Goal: Information Seeking & Learning: Learn about a topic

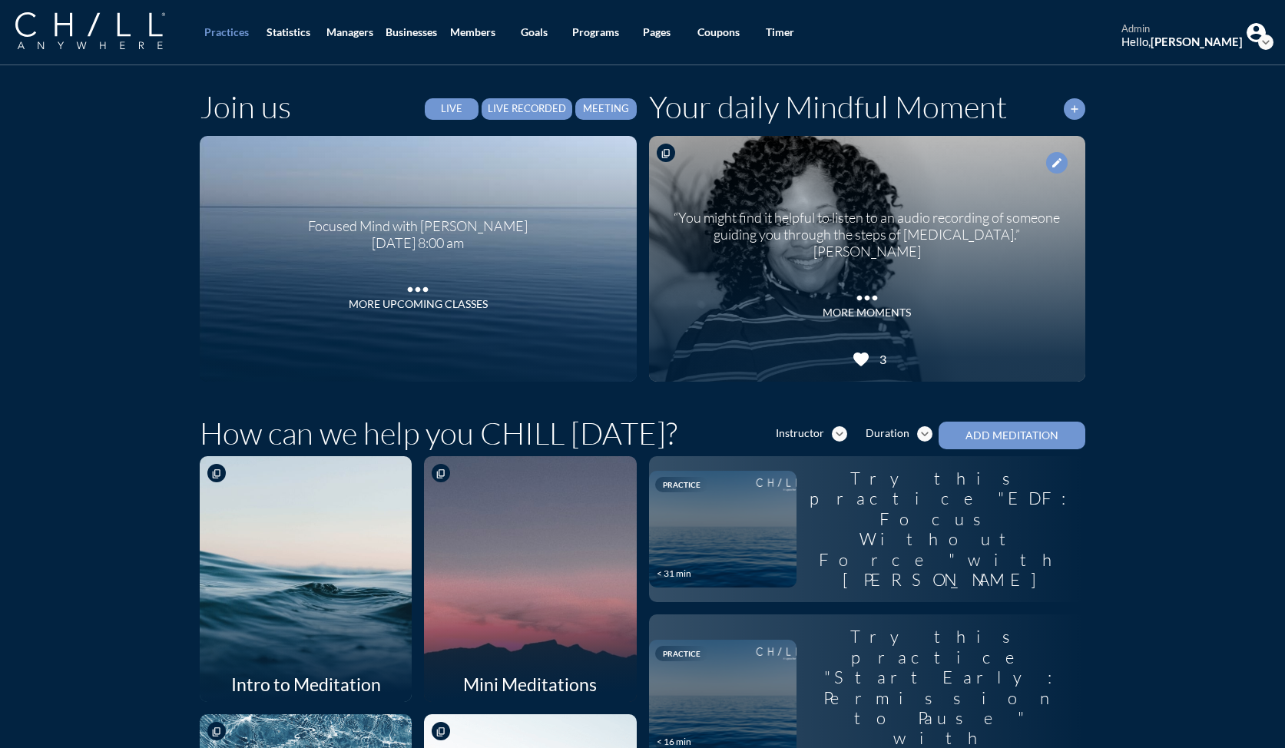
click at [505, 476] on div at bounding box center [530, 578] width 225 height 260
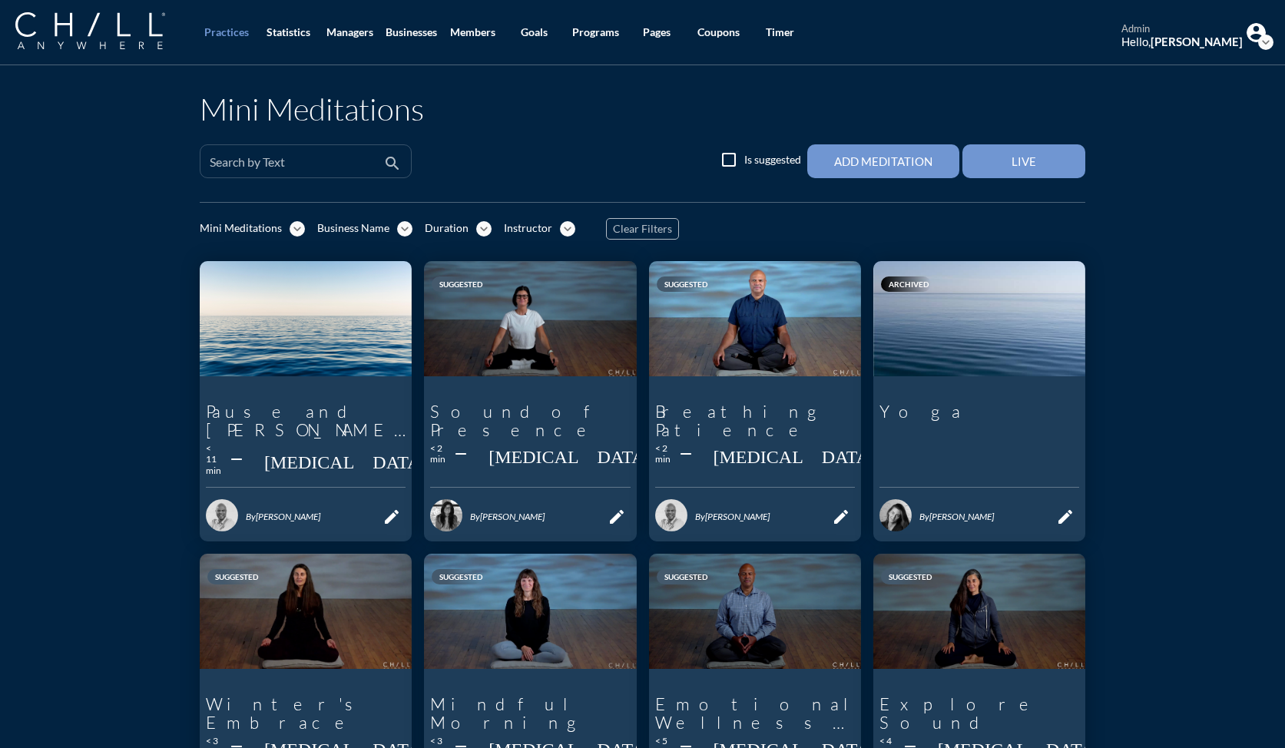
click at [312, 155] on div "Search by Text" at bounding box center [295, 161] width 170 height 32
type input "s"
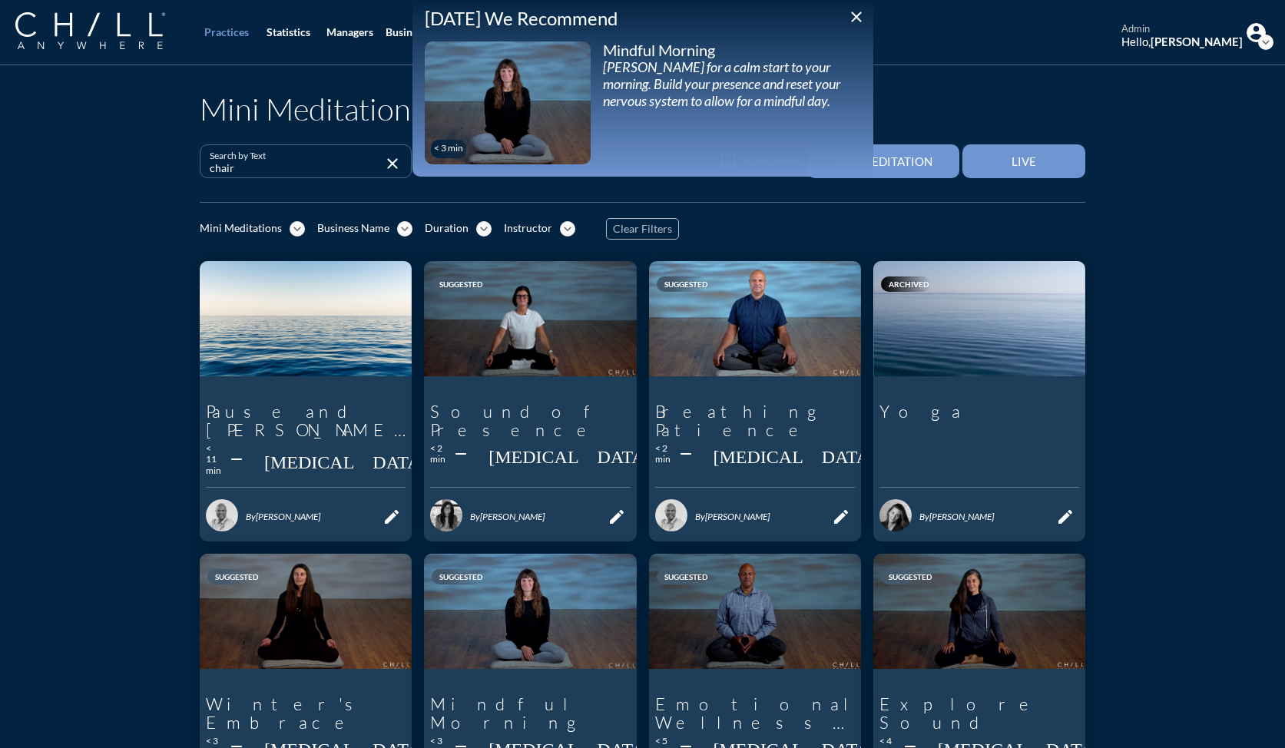
type input "chair"
click at [855, 22] on icon "close" at bounding box center [856, 17] width 18 height 18
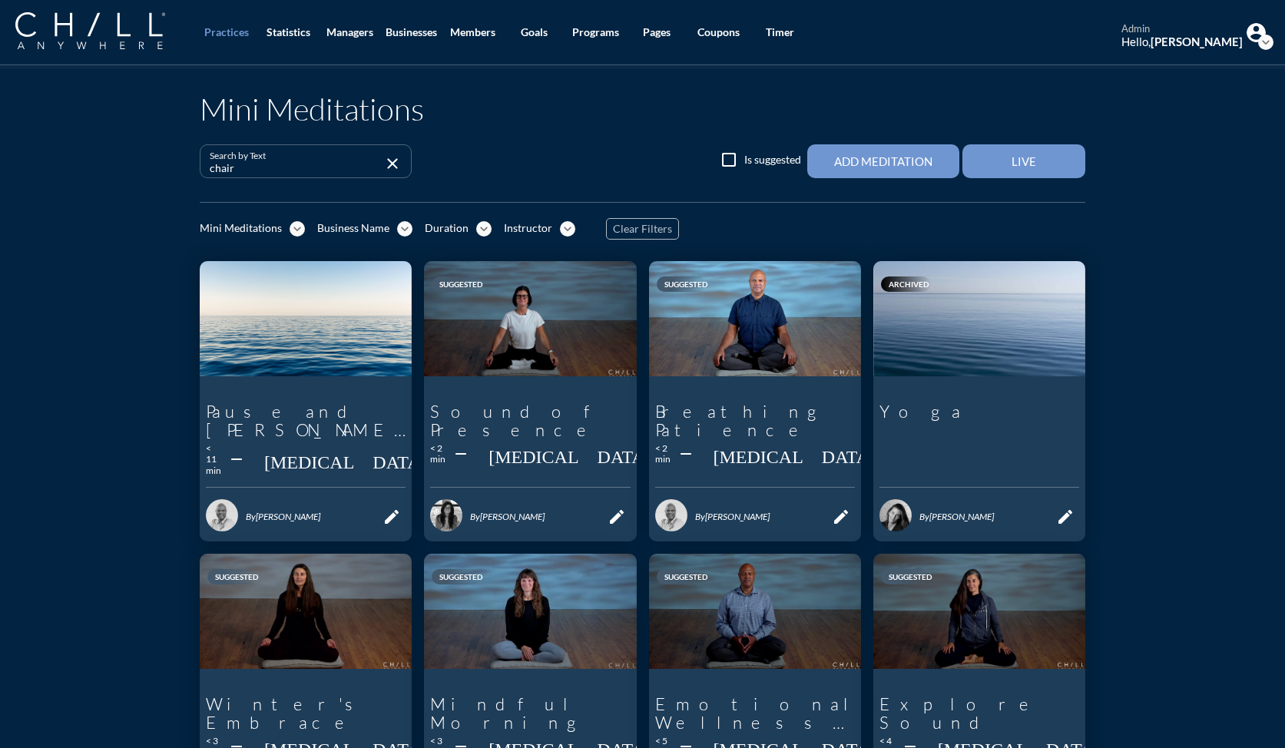
click at [290, 226] on icon "expand_more" at bounding box center [296, 228] width 15 height 15
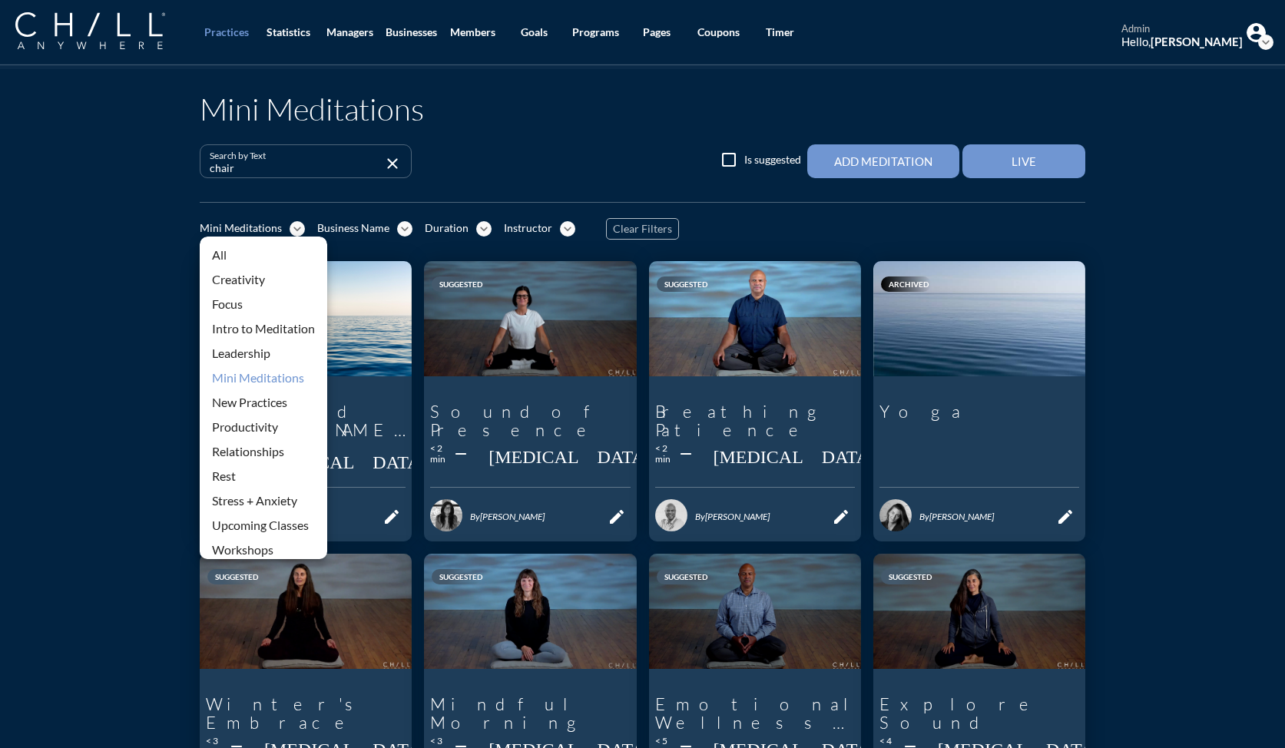
drag, startPoint x: 234, startPoint y: 254, endPoint x: 262, endPoint y: 253, distance: 27.7
click at [234, 254] on div "All" at bounding box center [263, 255] width 103 height 18
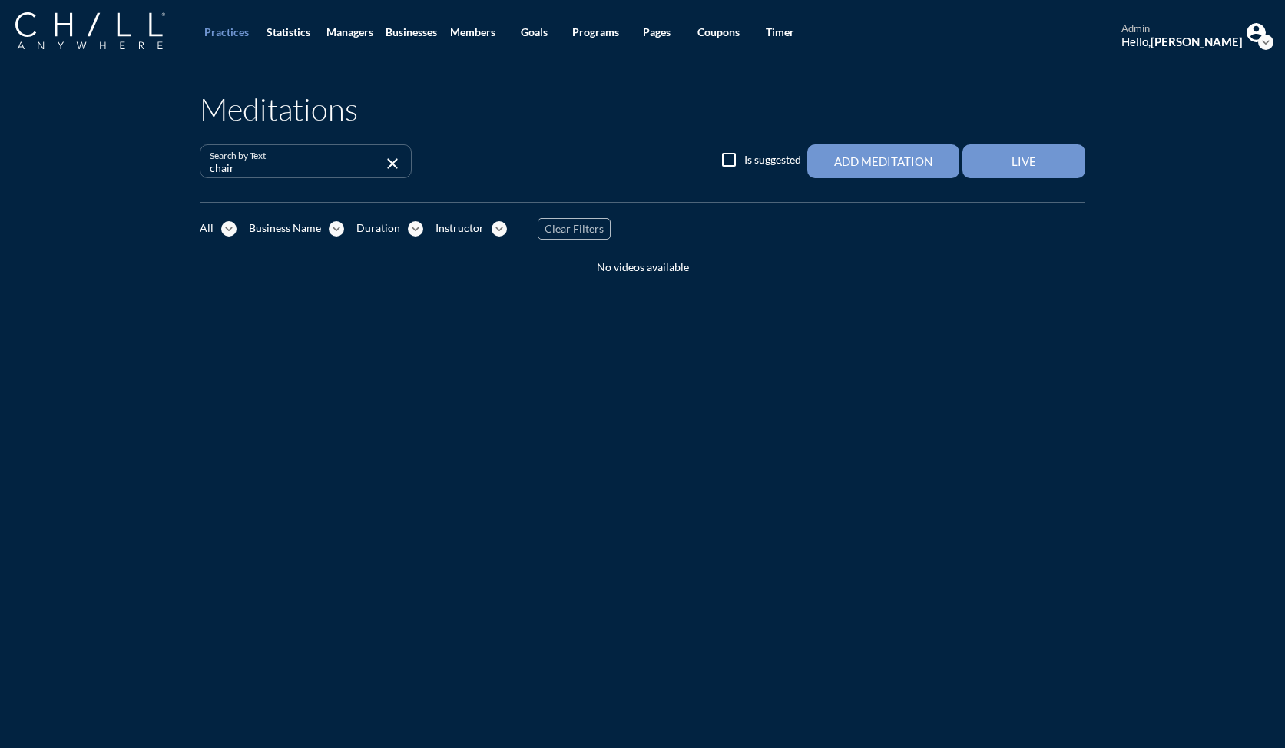
click at [228, 228] on icon "expand_more" at bounding box center [228, 228] width 15 height 15
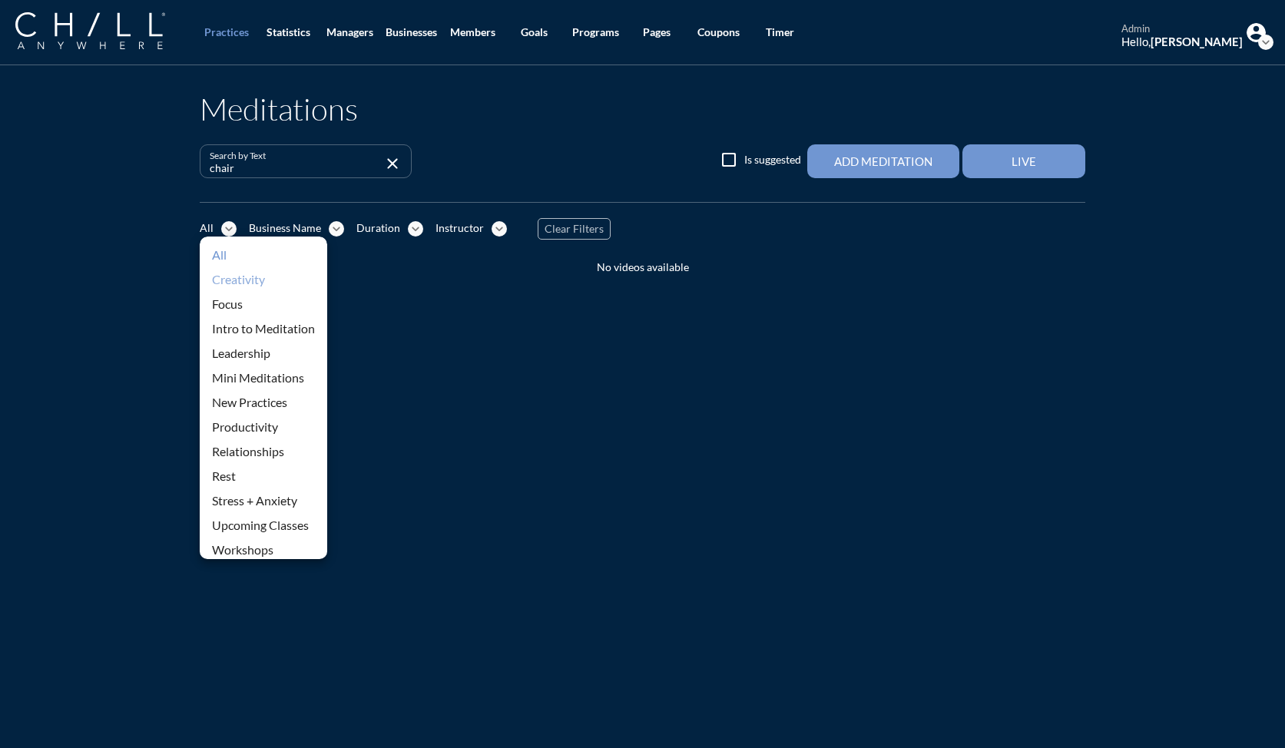
click at [230, 278] on div "Creativity" at bounding box center [263, 279] width 103 height 18
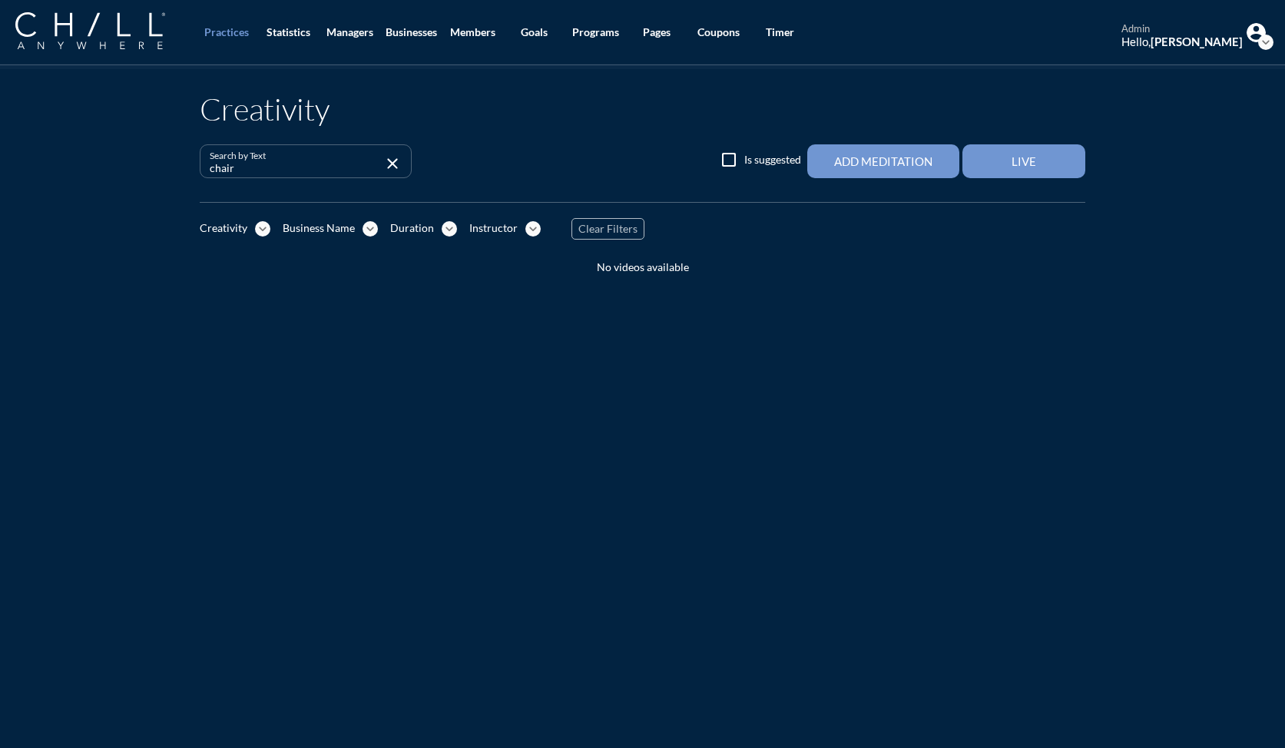
click at [262, 231] on icon "expand_more" at bounding box center [262, 228] width 15 height 15
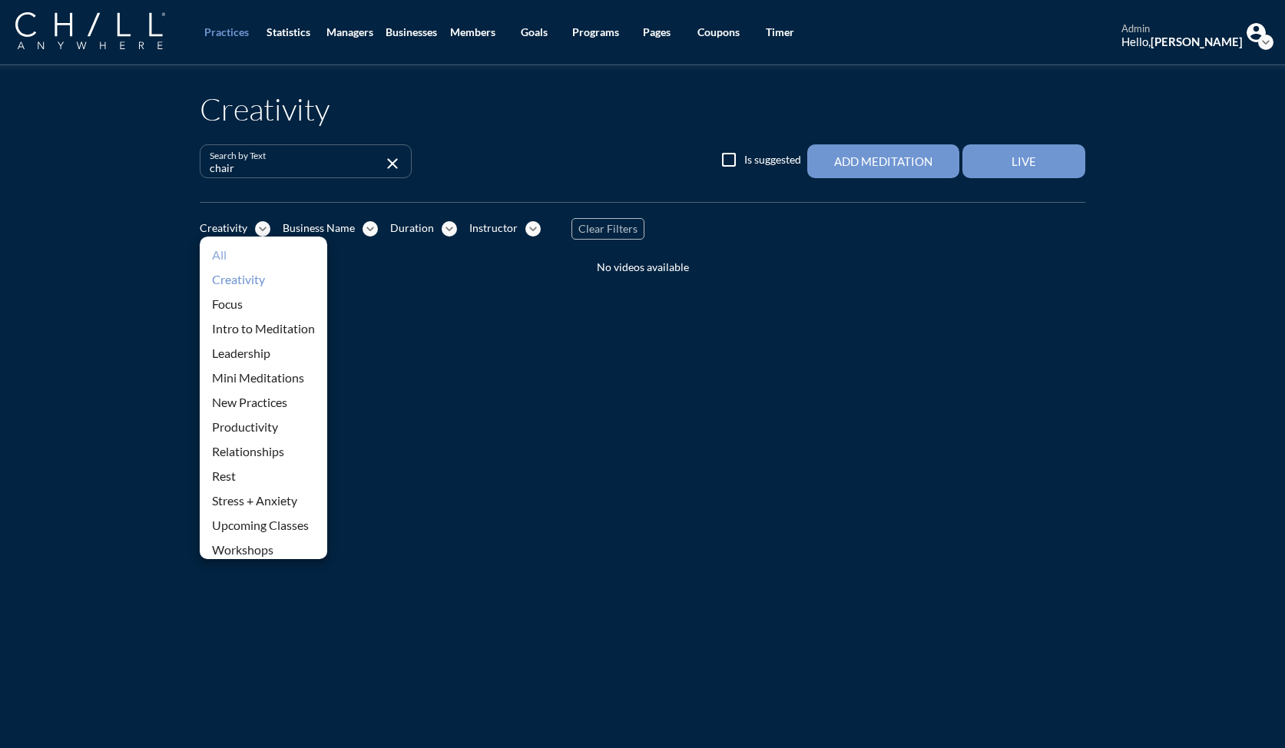
click at [232, 256] on div "All" at bounding box center [263, 255] width 103 height 18
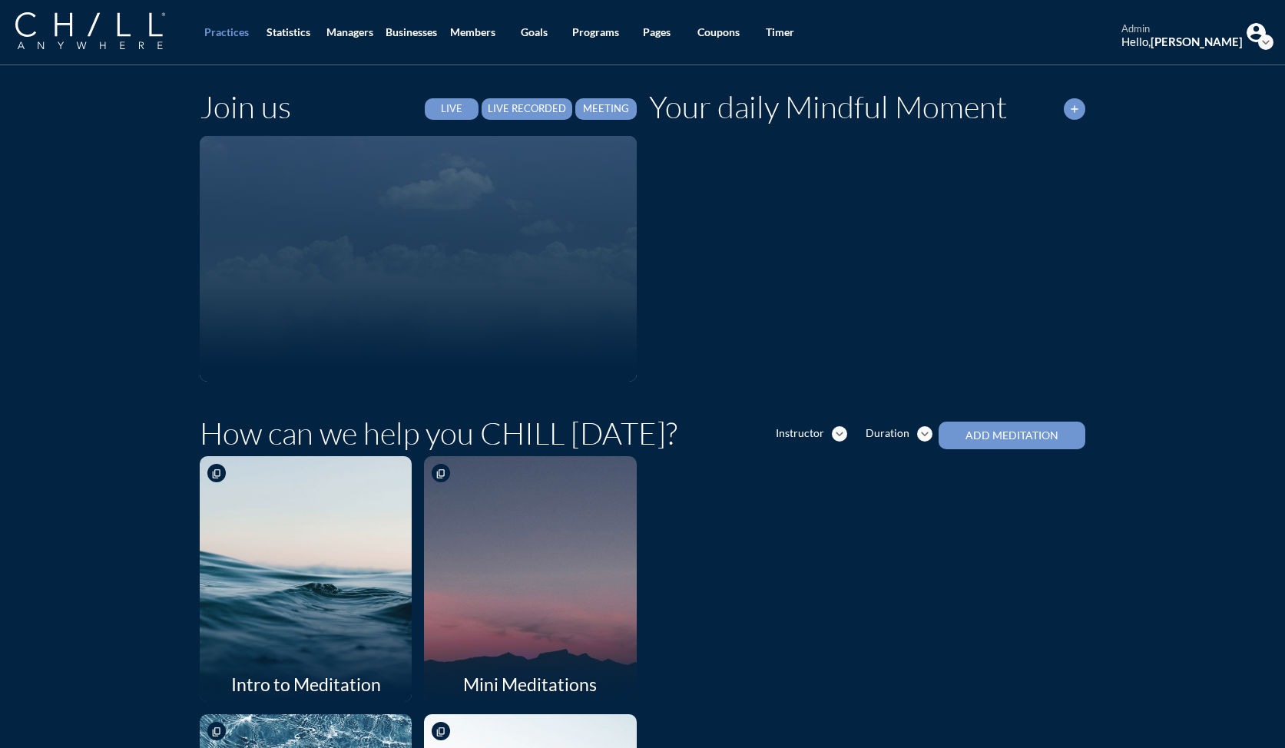
click at [412, 297] on div at bounding box center [418, 259] width 437 height 246
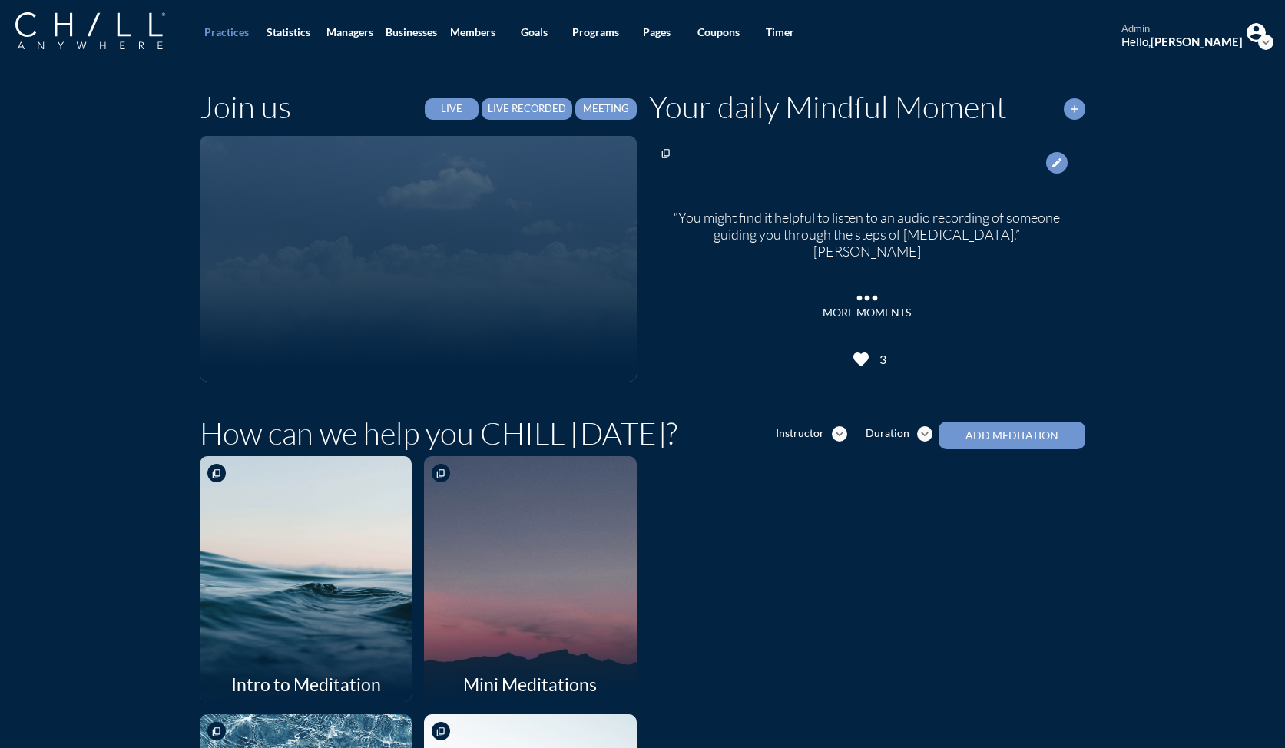
scroll to position [3, 0]
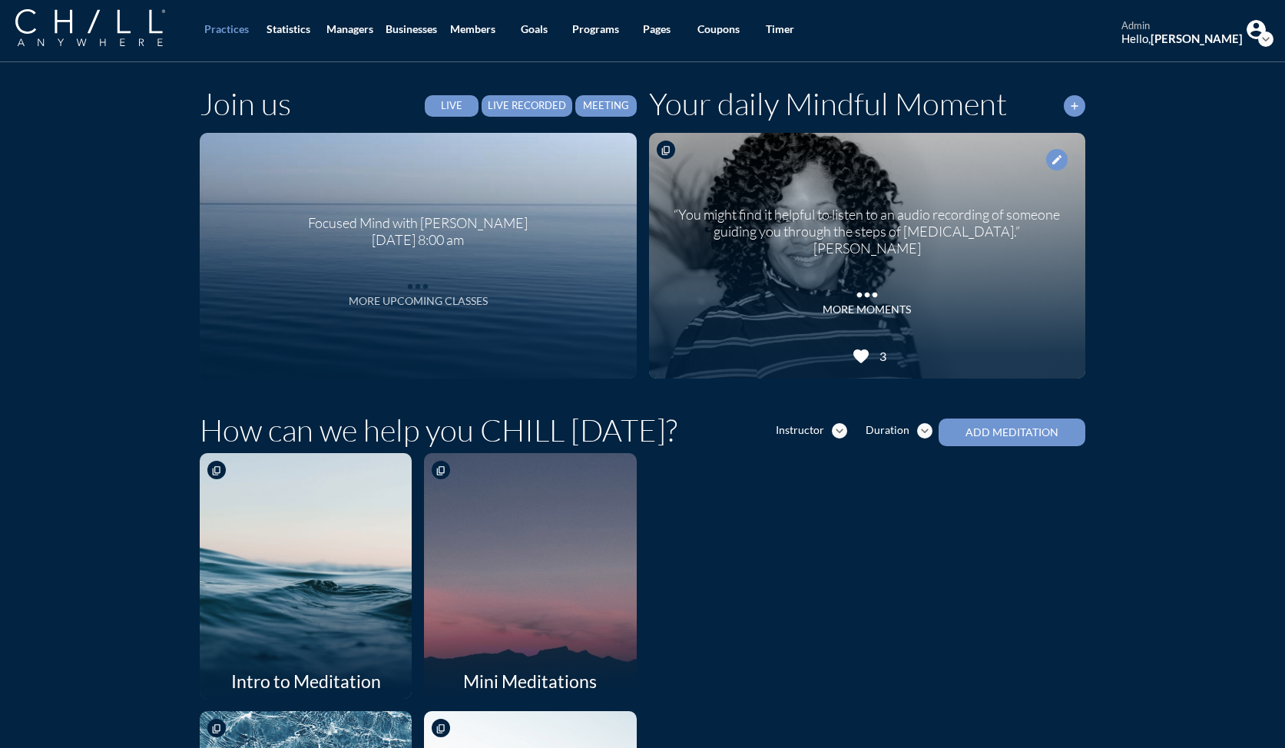
click at [394, 296] on div "More Upcoming Classes" at bounding box center [418, 301] width 139 height 13
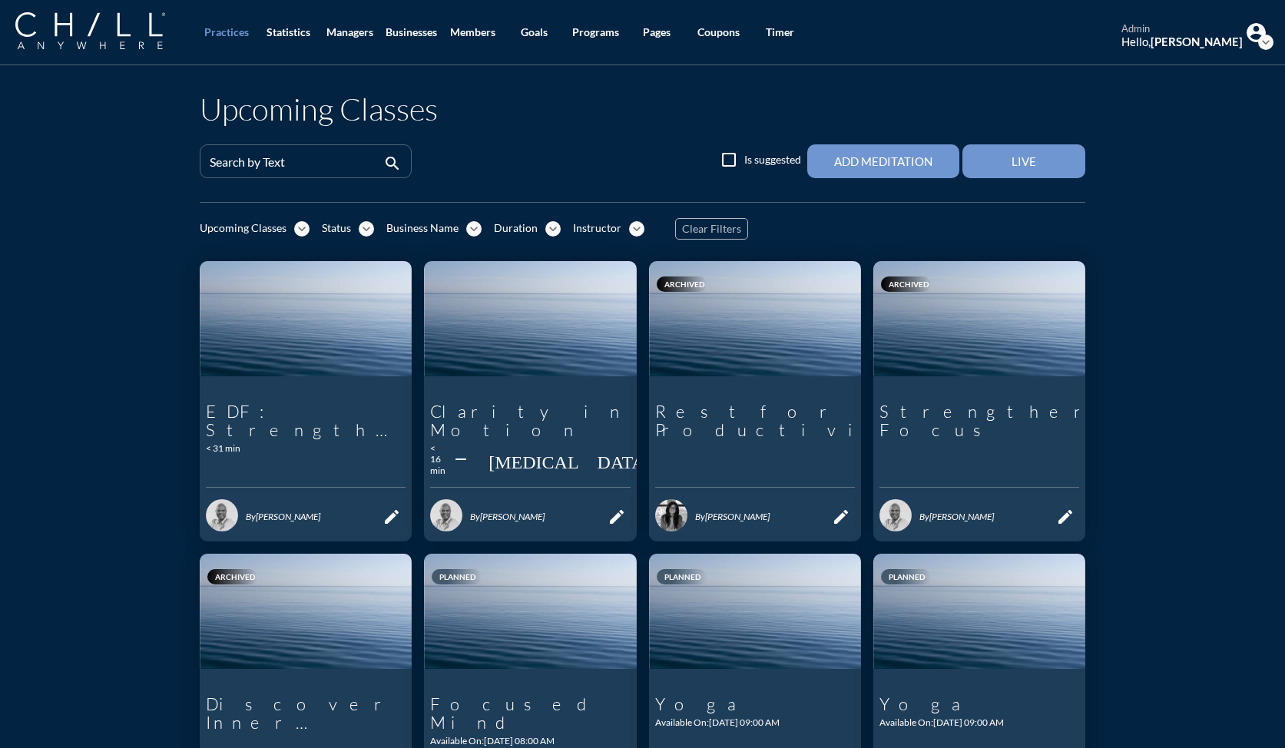
click at [301, 233] on icon "expand_more" at bounding box center [301, 228] width 15 height 15
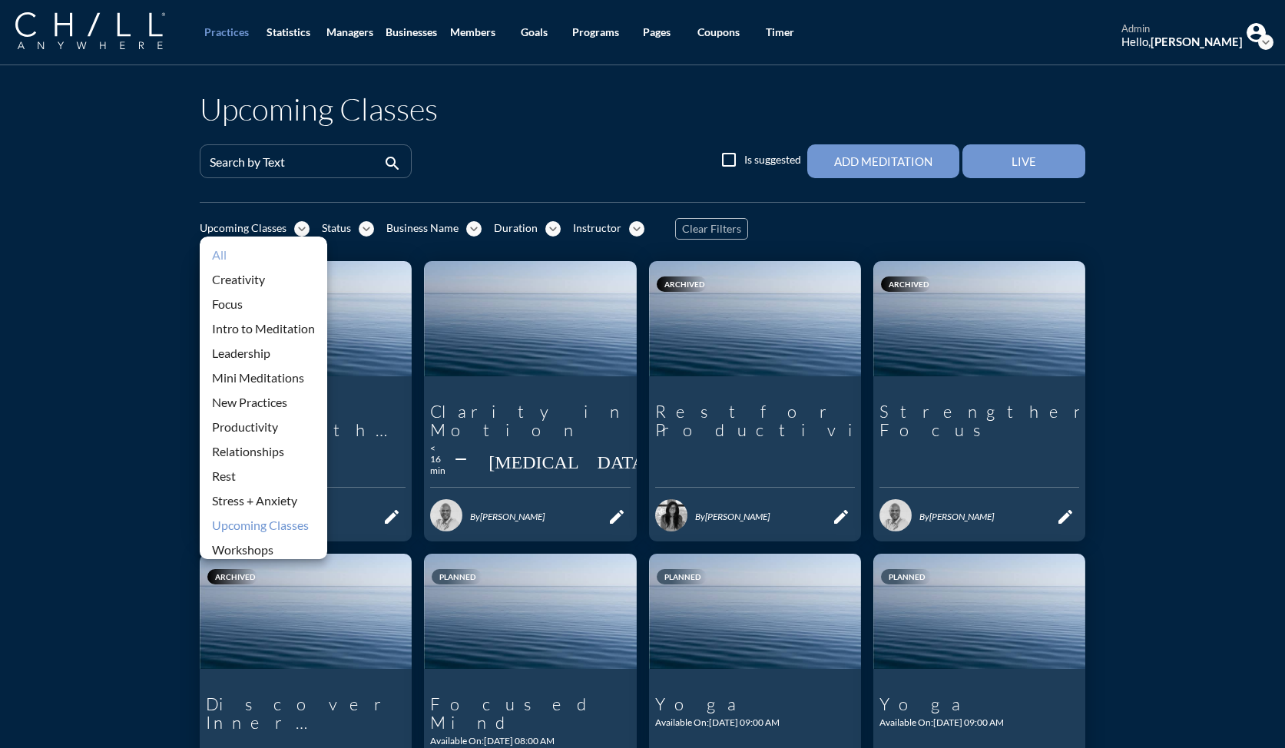
click at [234, 259] on div "All" at bounding box center [263, 255] width 103 height 18
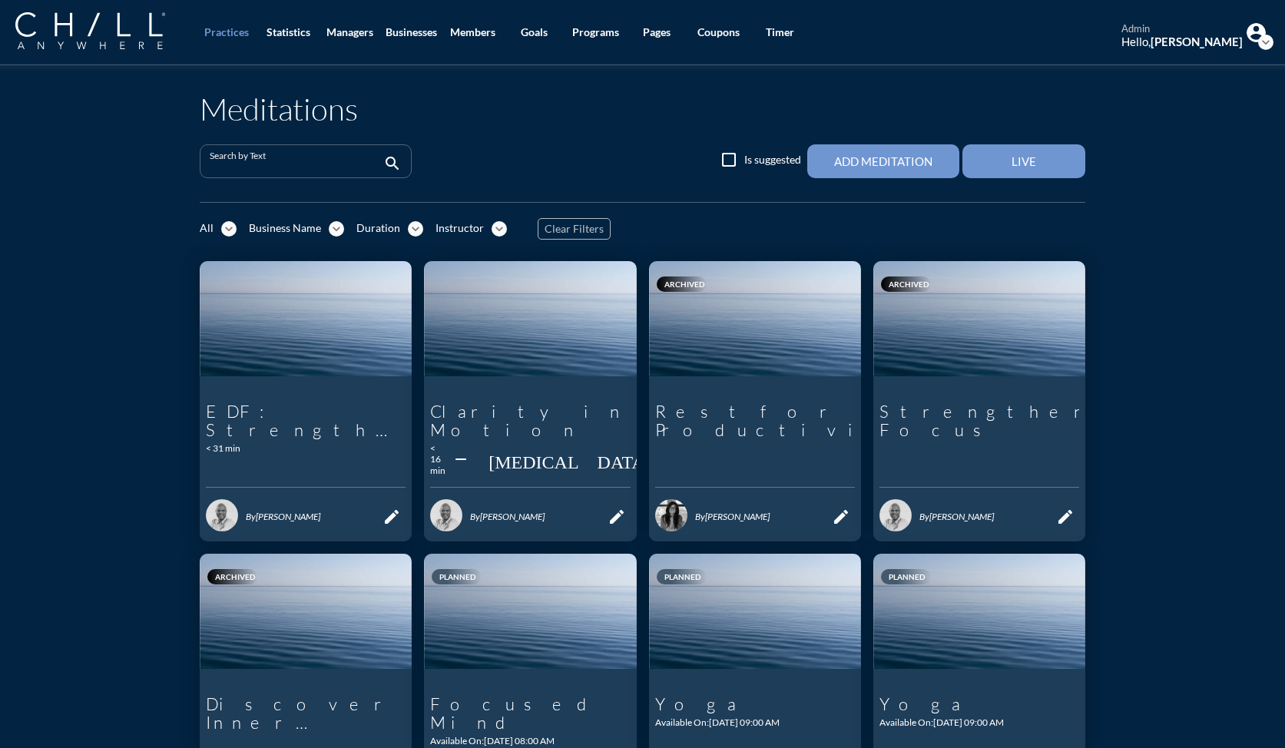
click at [262, 158] on input "Search by Text" at bounding box center [295, 167] width 170 height 19
type input "chair"
